Goal: Transaction & Acquisition: Subscribe to service/newsletter

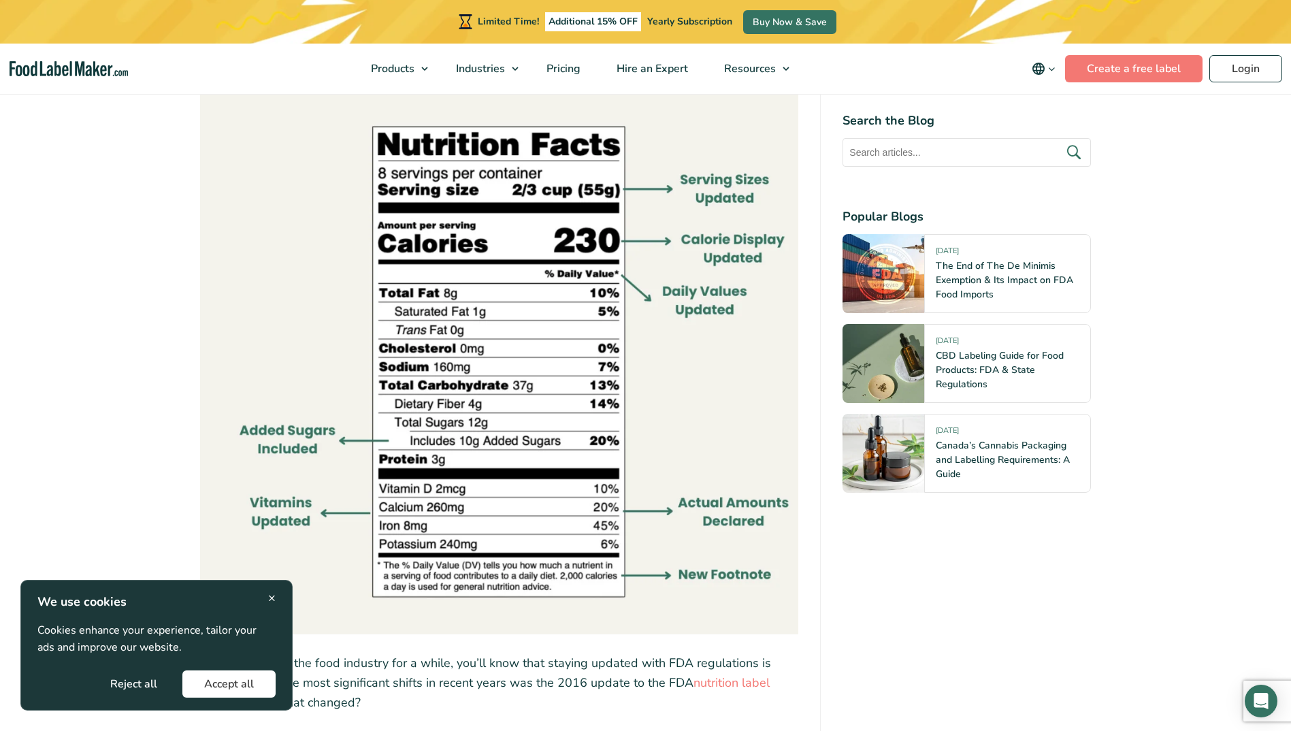
scroll to position [1021, 0]
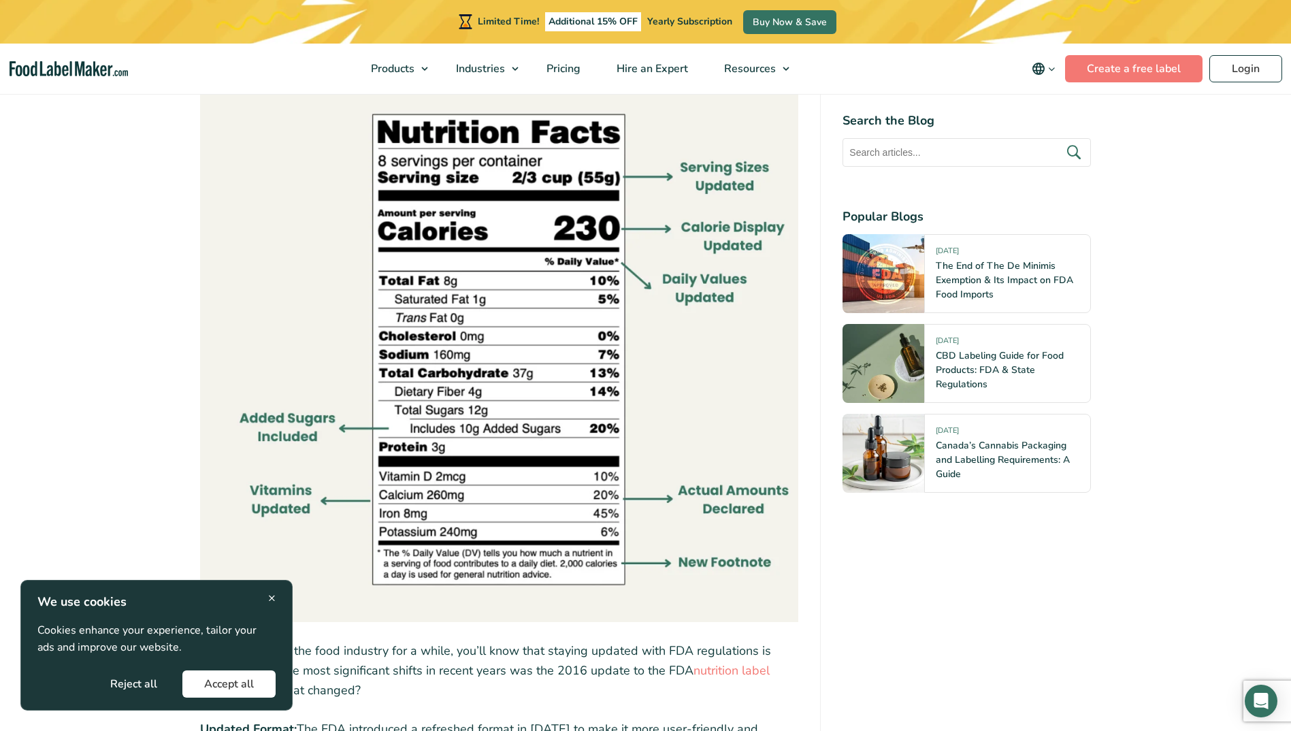
click at [220, 691] on button "Accept all" at bounding box center [228, 683] width 93 height 27
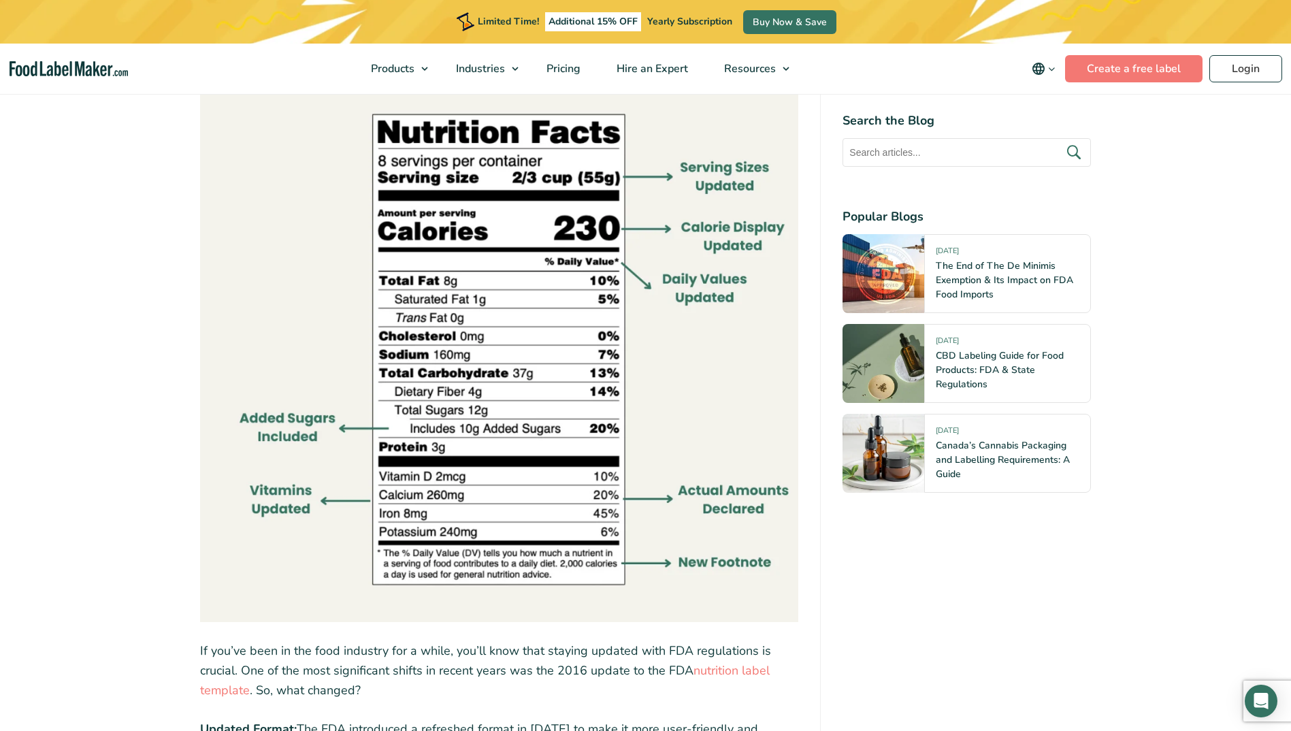
scroll to position [1089, 0]
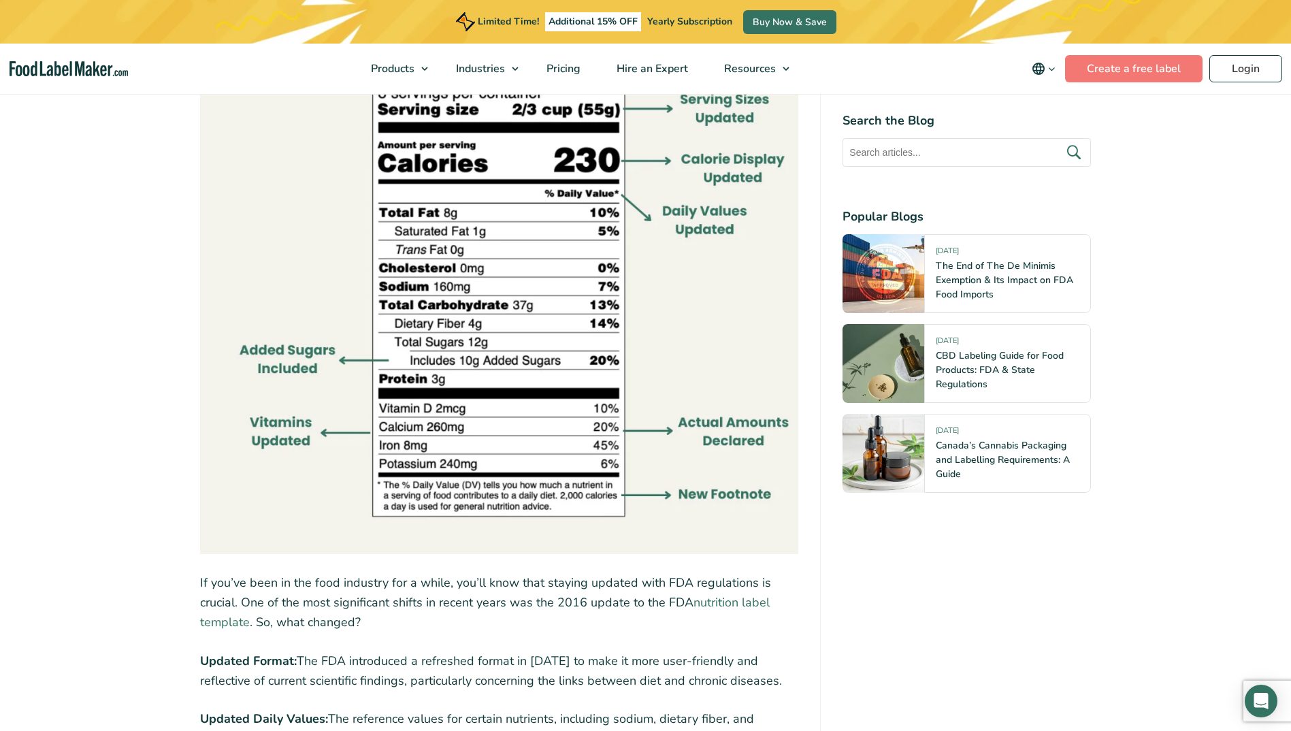
click at [740, 606] on link "nutrition label template" at bounding box center [485, 612] width 570 height 36
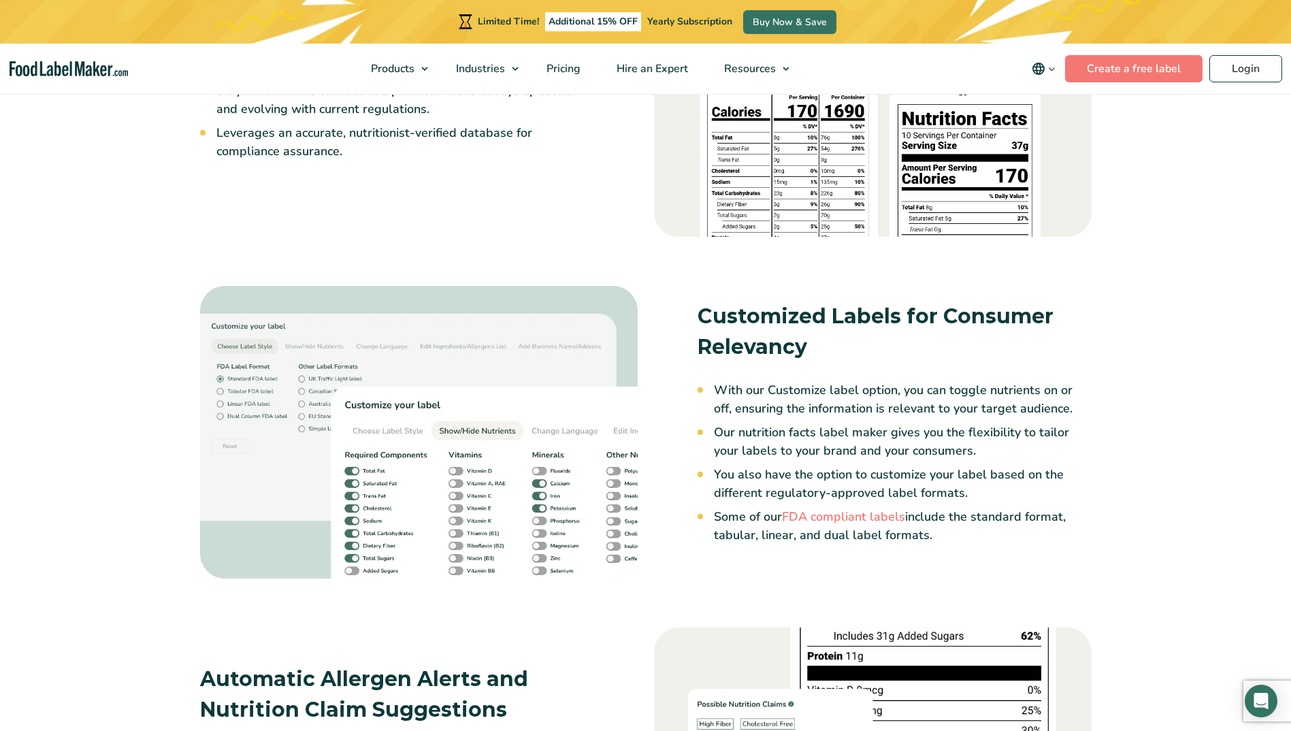
scroll to position [1837, 0]
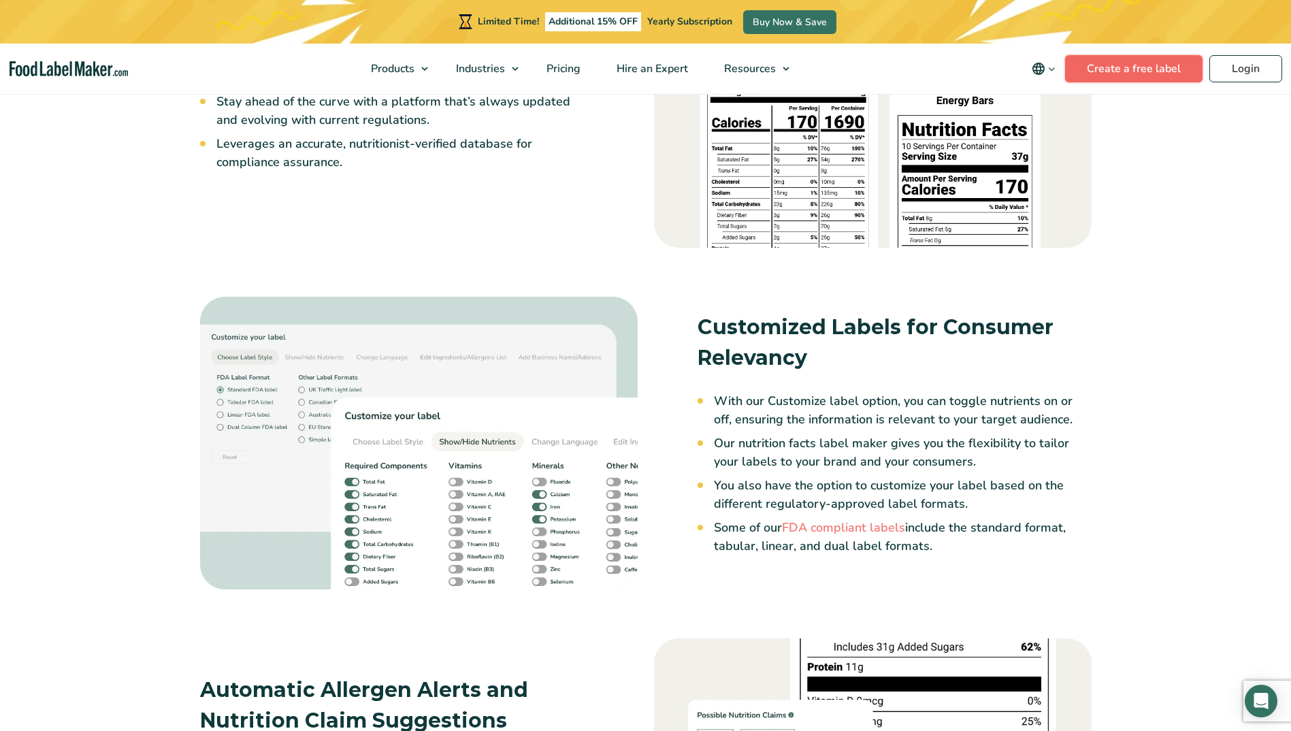
click at [1149, 66] on link "Create a free label" at bounding box center [1133, 68] width 137 height 27
